Goal: Information Seeking & Learning: Learn about a topic

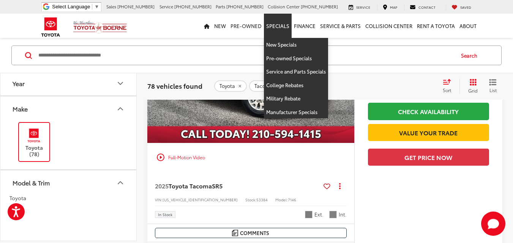
scroll to position [451, 0]
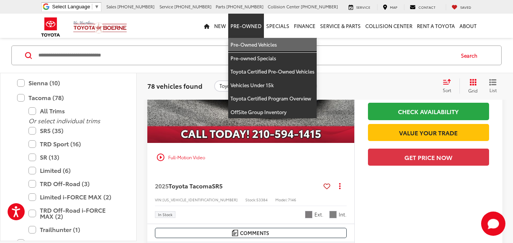
click at [254, 42] on link "Pre-Owned Vehicles" at bounding box center [272, 45] width 88 height 14
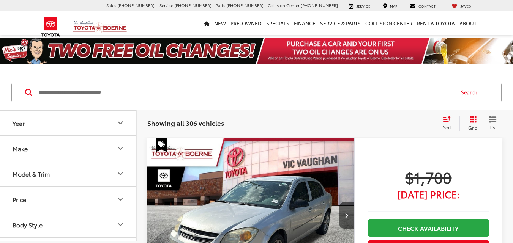
click at [107, 142] on button "Make" at bounding box center [68, 148] width 137 height 25
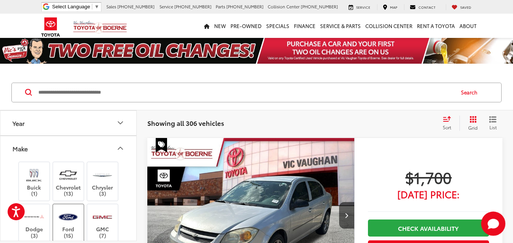
click at [74, 219] on img at bounding box center [68, 218] width 21 height 18
